Goal: Transaction & Acquisition: Obtain resource

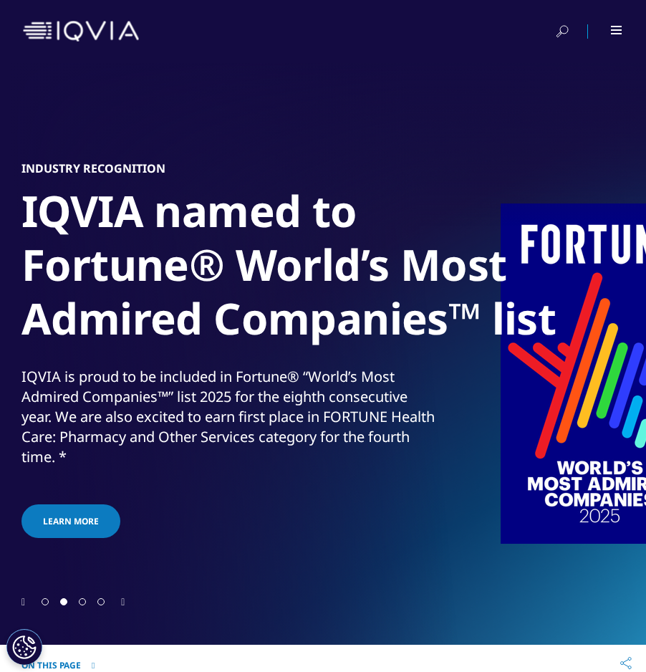
click at [614, 34] on div at bounding box center [607, 31] width 32 height 14
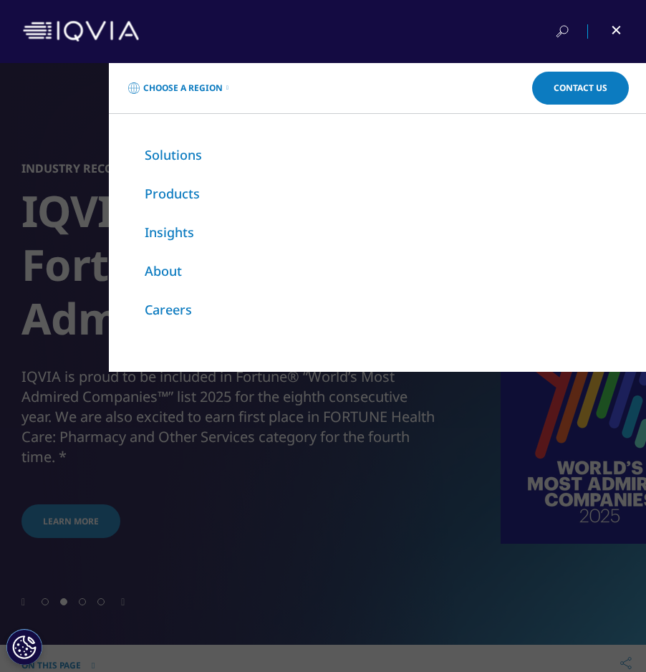
click at [178, 229] on link "Insights" at bounding box center [169, 231] width 49 height 17
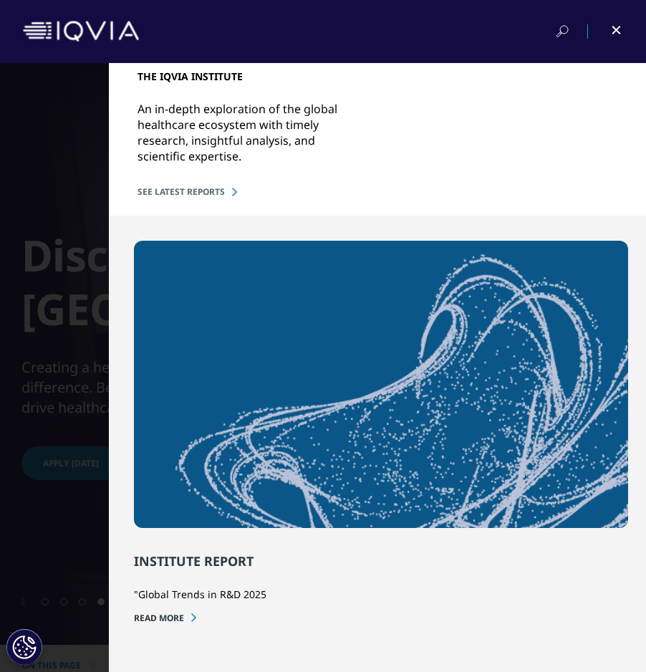
scroll to position [161, 0]
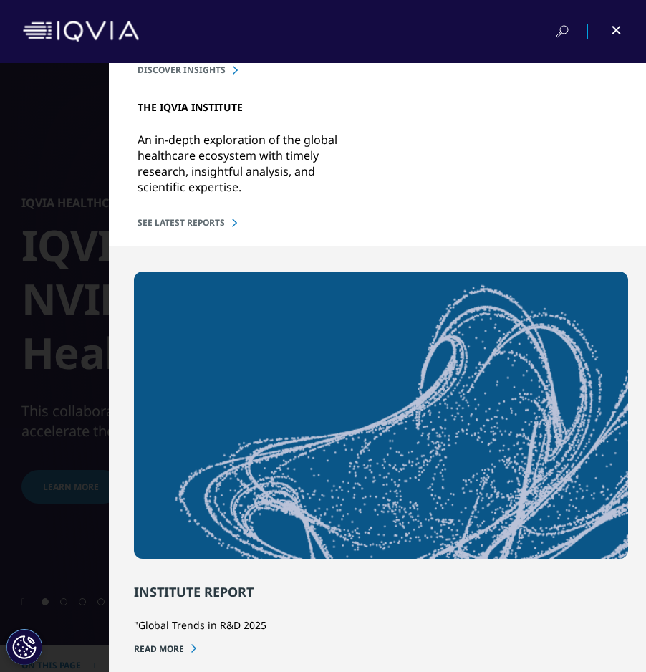
click at [210, 228] on link "SEE LATEST REPORTS" at bounding box center [378, 222] width 480 height 12
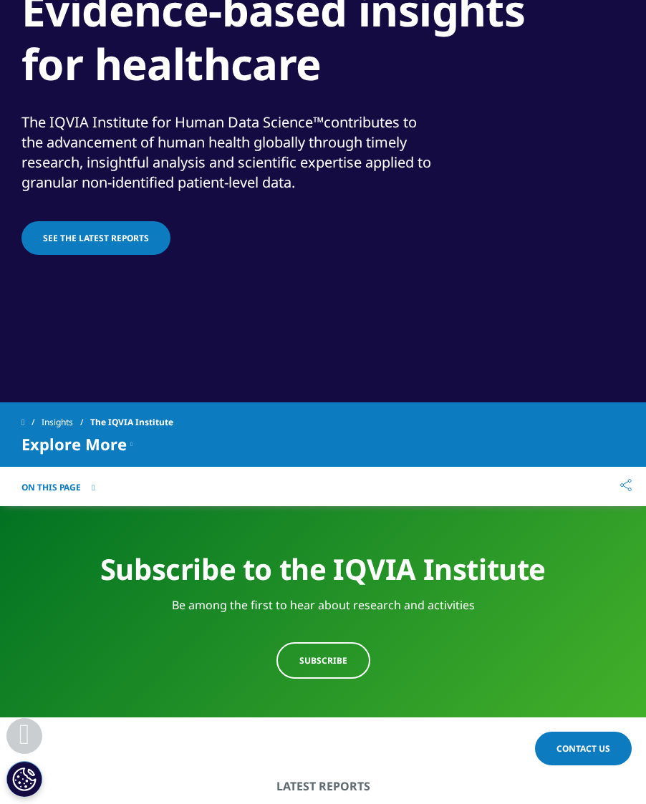
scroll to position [227, 0]
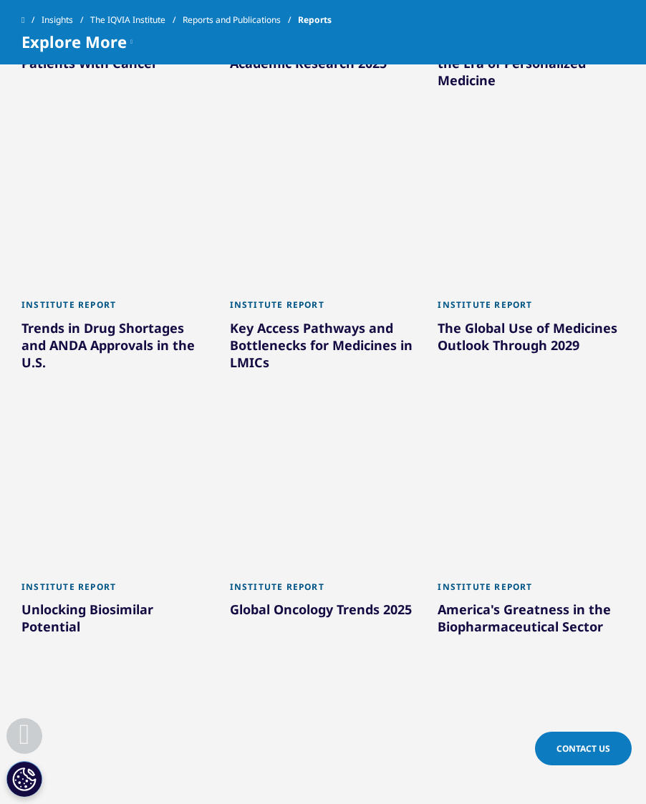
scroll to position [992, 0]
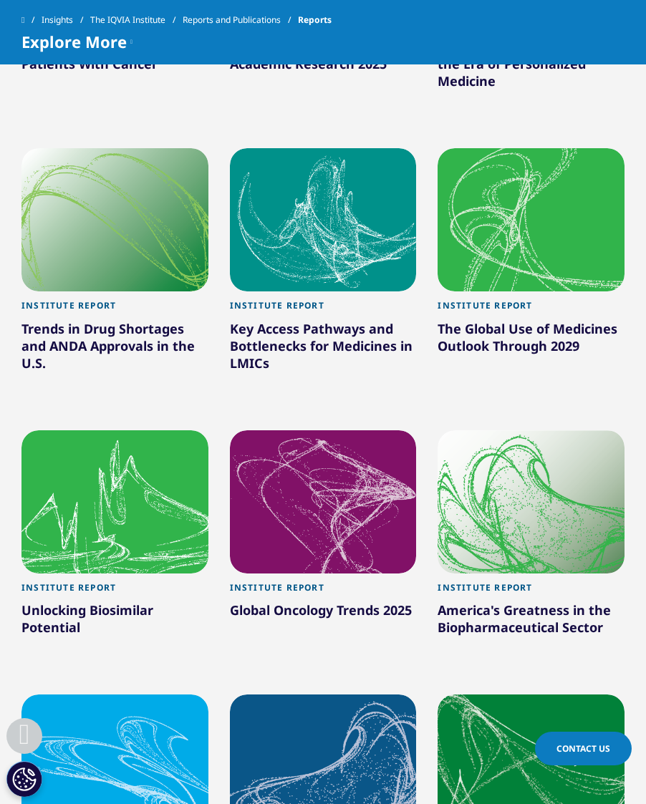
click at [547, 334] on div "The Global Use of Medicines Outlook Through 2029" at bounding box center [531, 340] width 187 height 40
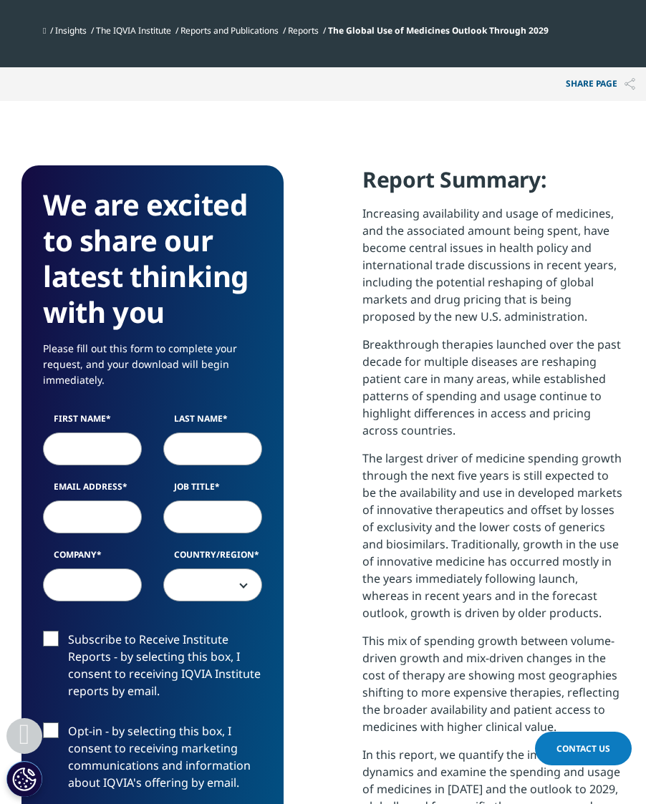
scroll to position [771, 0]
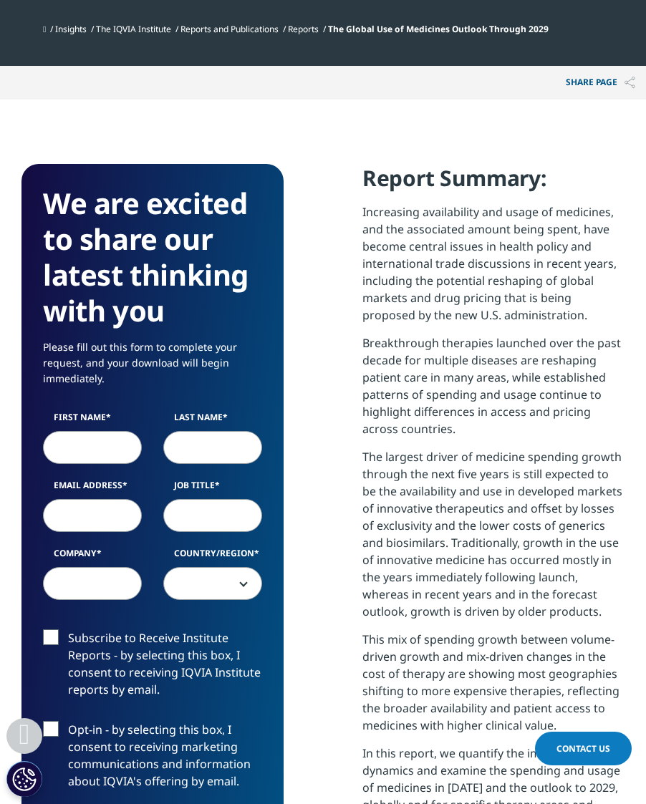
click at [105, 453] on input "First Name" at bounding box center [92, 447] width 99 height 33
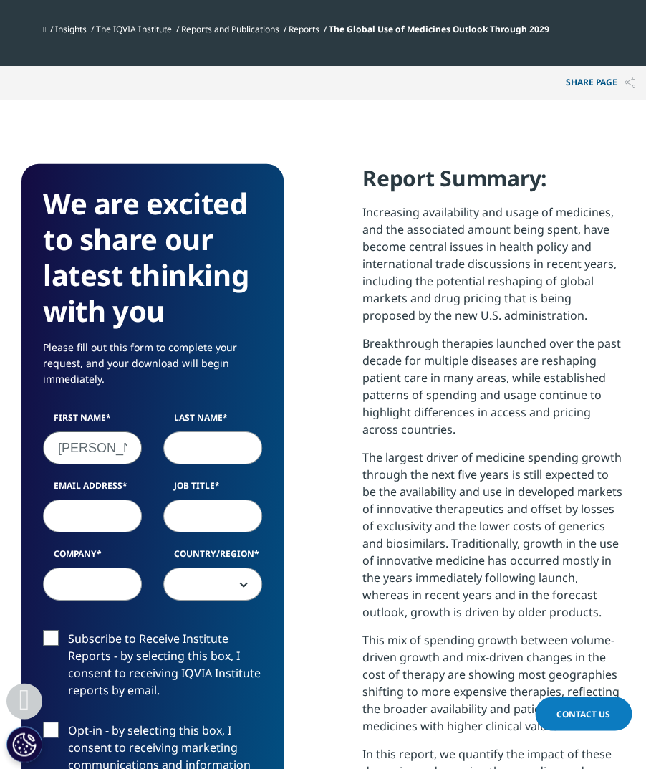
type input "Martin"
click at [239, 446] on input "Last Name" at bounding box center [212, 447] width 99 height 33
type input "Y"
type input "Zentgraf"
click at [119, 519] on input "Email Address" at bounding box center [92, 515] width 99 height 33
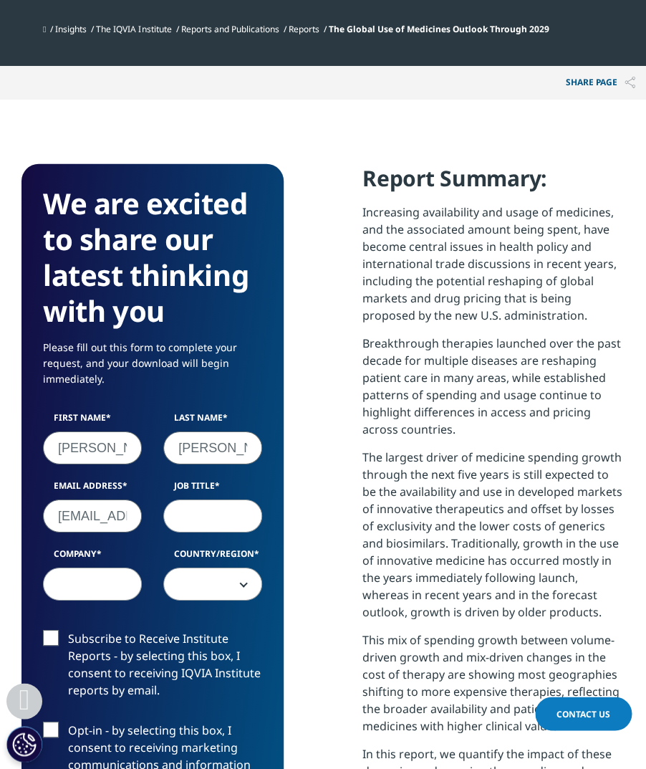
type input "mzentgraf@bourne-partners.com"
click at [229, 531] on input "Job Title" at bounding box center [212, 515] width 99 height 33
type input "senior advisor"
click at [118, 587] on input "Company" at bounding box center [92, 583] width 99 height 33
type input "b"
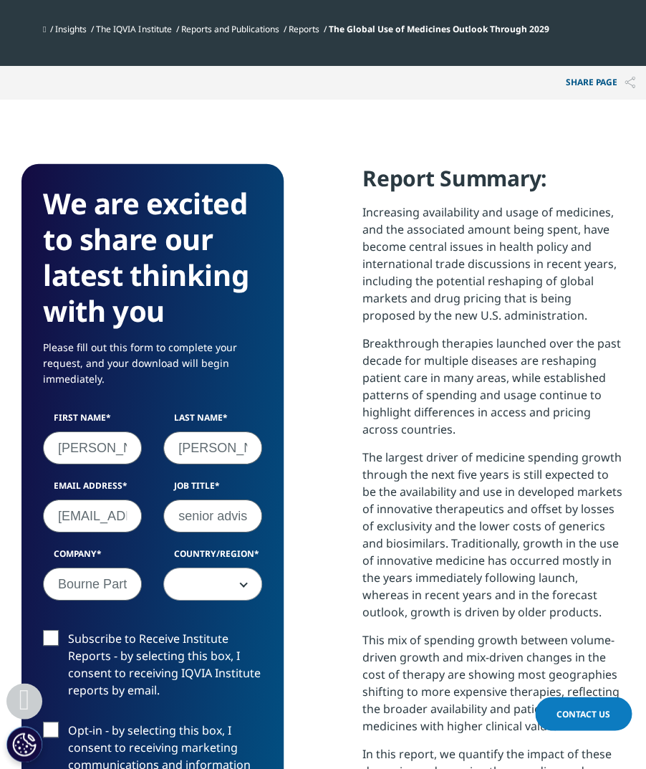
type input "Bourne Partners"
click at [250, 595] on span at bounding box center [212, 584] width 97 height 33
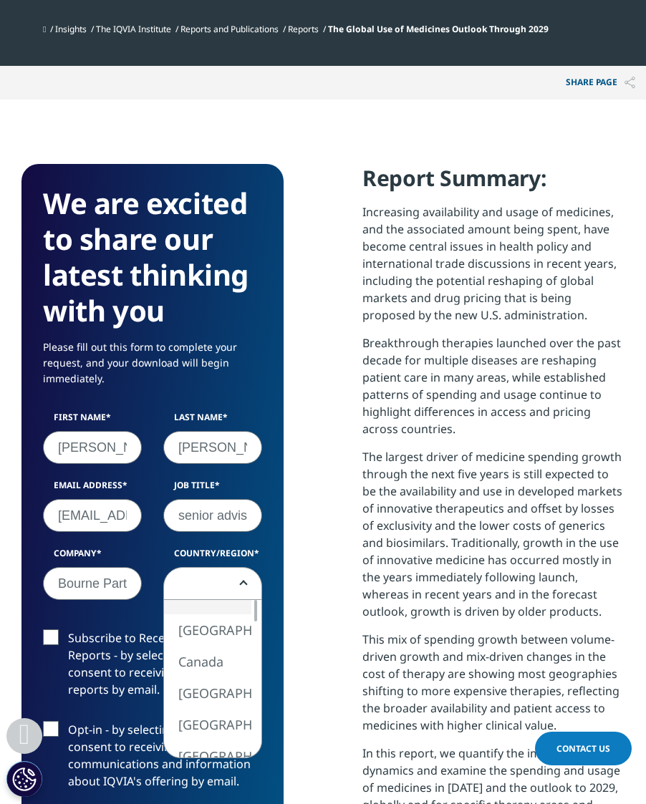
select select "[GEOGRAPHIC_DATA]"
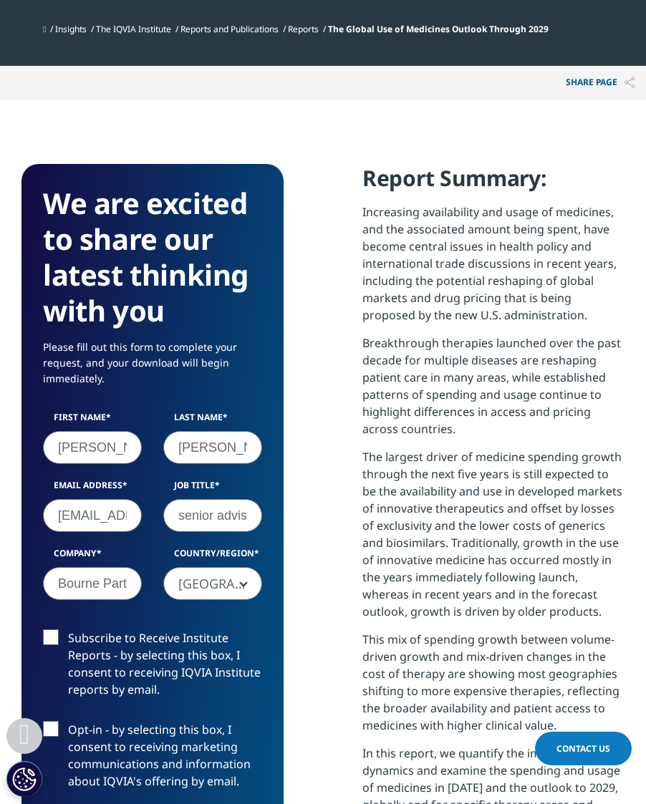
click at [49, 637] on label "Subscribe to Receive Institute Reports - by selecting this box, I consent to re…" at bounding box center [152, 668] width 219 height 77
click at [68, 630] on input "Subscribe to Receive Institute Reports - by selecting this box, I consent to re…" at bounding box center [68, 630] width 0 height 0
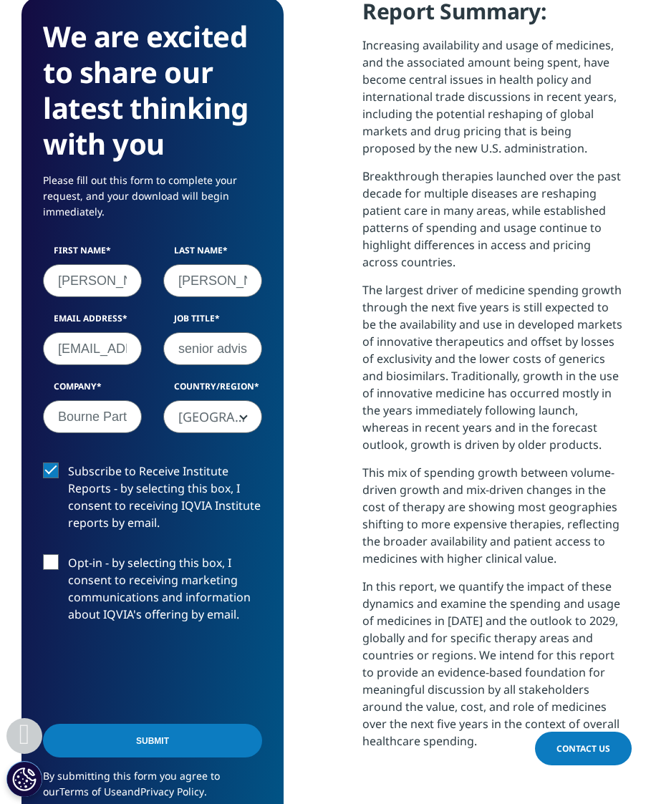
scroll to position [941, 0]
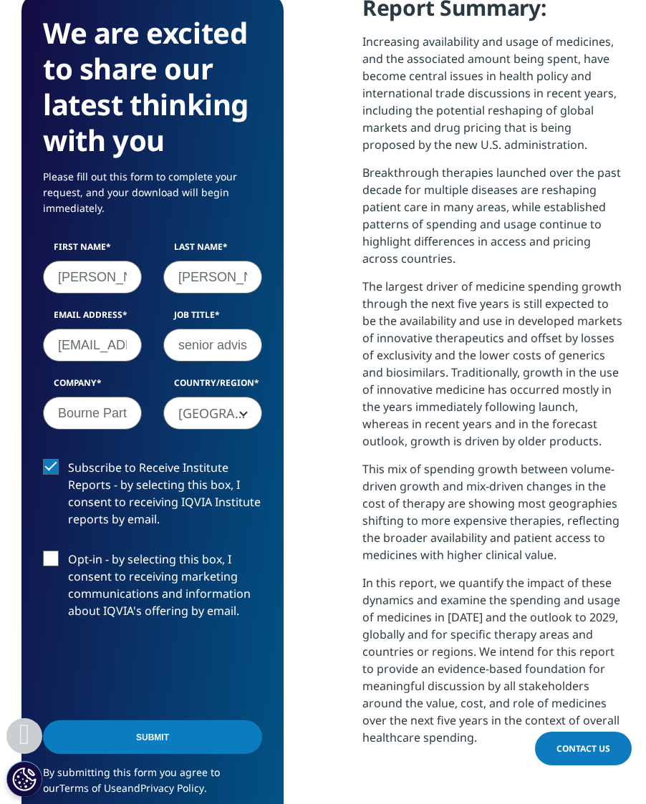
click at [64, 569] on label "Opt-in - by selecting this box, I consent to receiving marketing communications…" at bounding box center [152, 589] width 219 height 77
click at [68, 551] on input "Opt-in - by selecting this box, I consent to receiving marketing communications…" at bounding box center [68, 551] width 0 height 0
click at [205, 706] on input "Submit" at bounding box center [152, 738] width 219 height 34
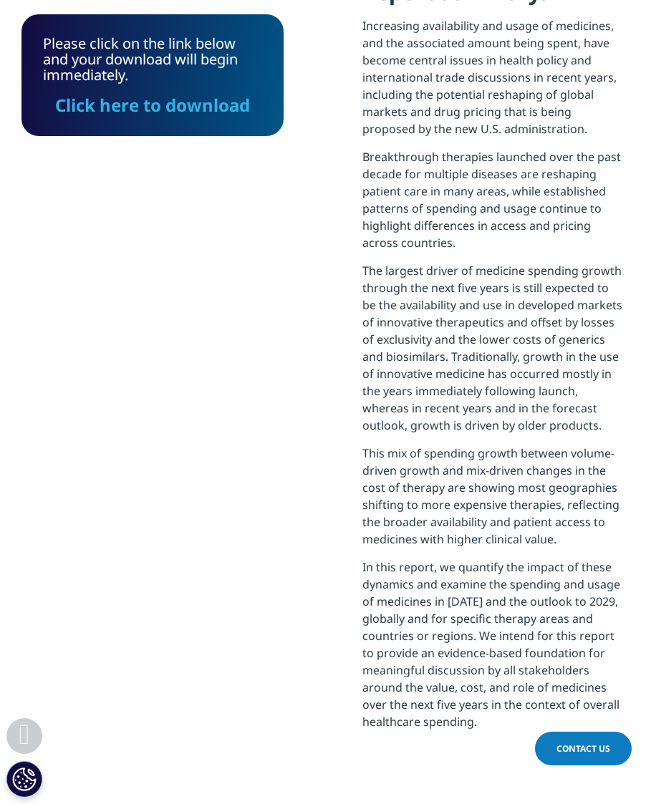
scroll to position [799, 603]
click at [196, 110] on link "Click here to download" at bounding box center [152, 105] width 195 height 24
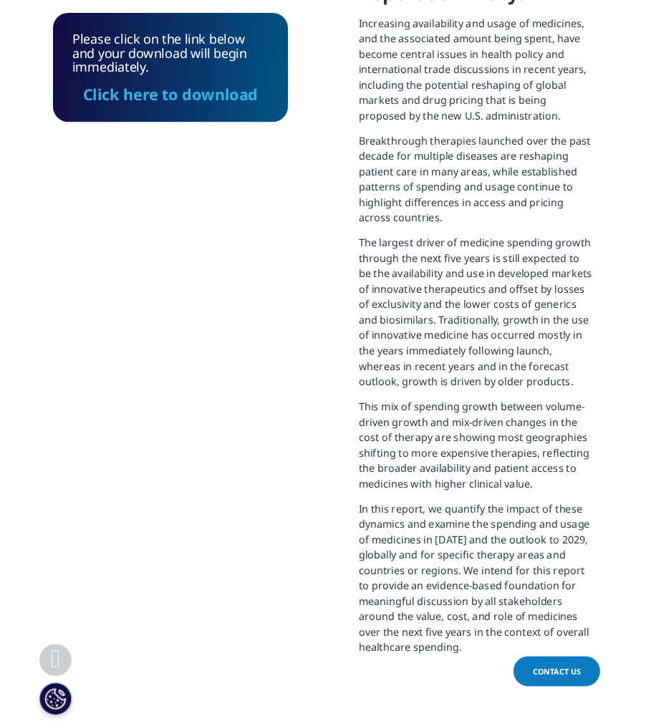
scroll to position [1031, 0]
